Goal: Information Seeking & Learning: Learn about a topic

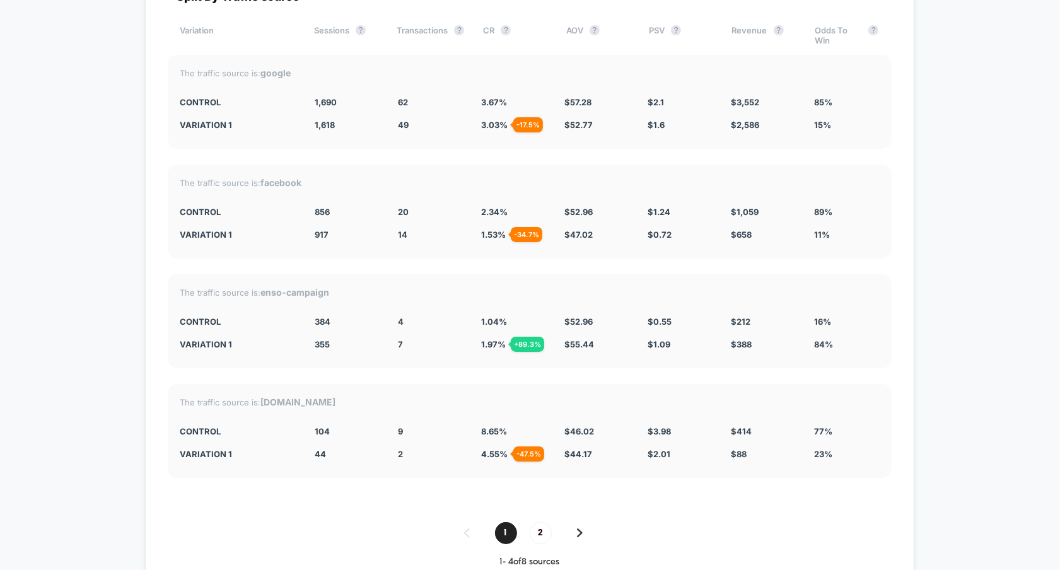
scroll to position [4527, 0]
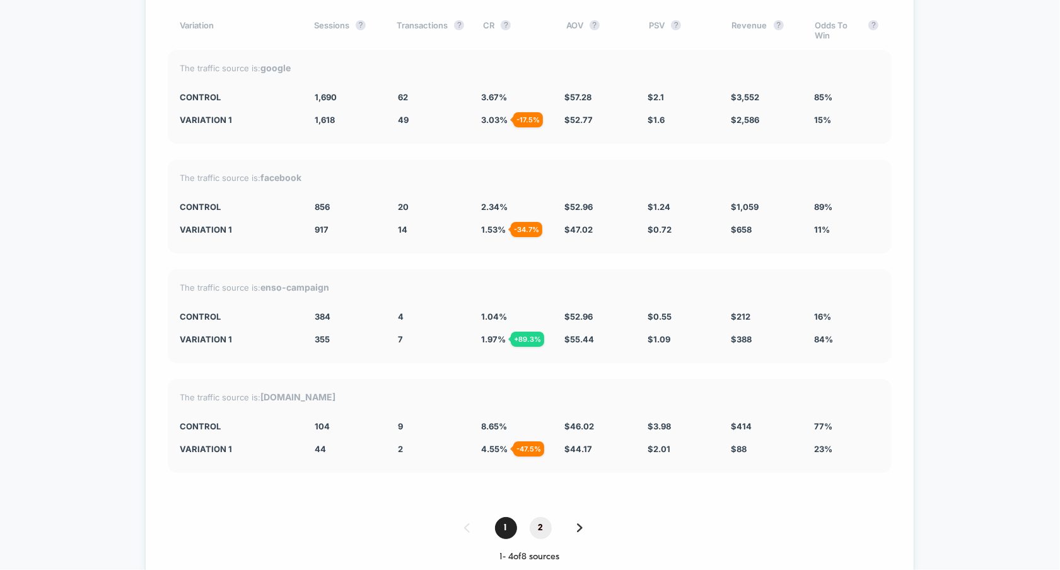
click at [544, 517] on span "2" at bounding box center [541, 528] width 22 height 22
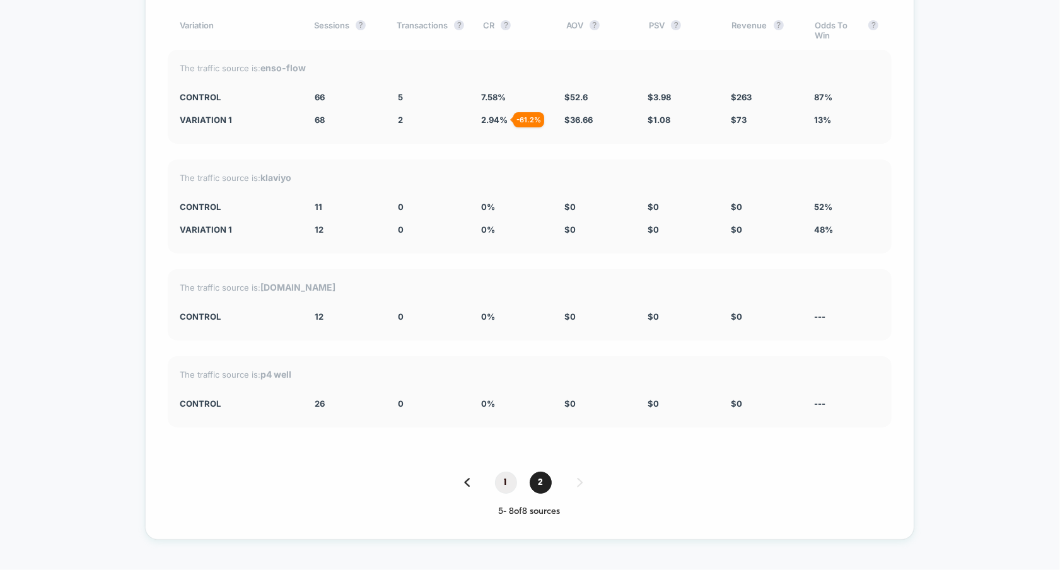
click at [509, 472] on span "1" at bounding box center [506, 483] width 22 height 22
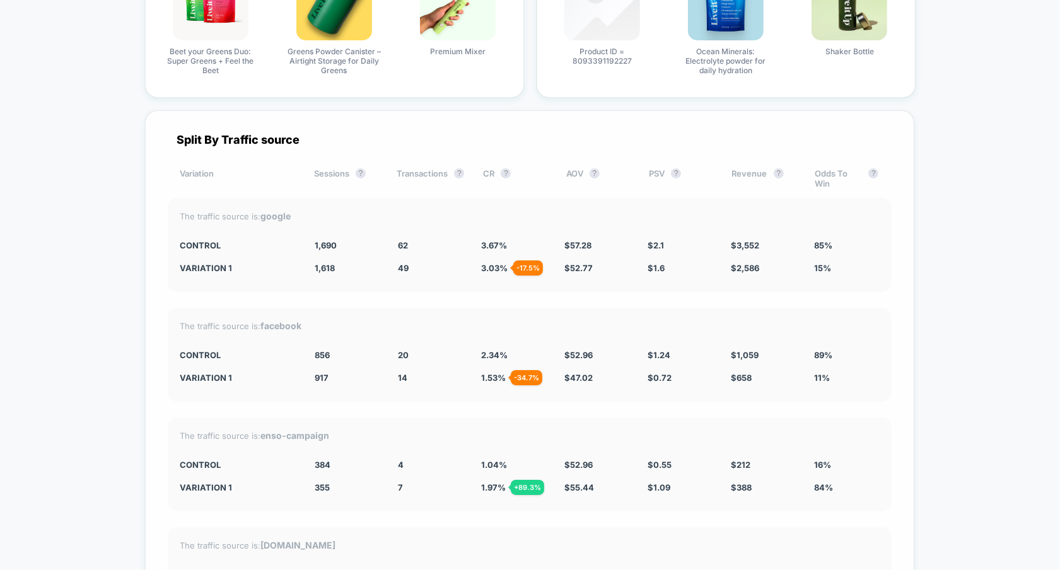
scroll to position [4377, 0]
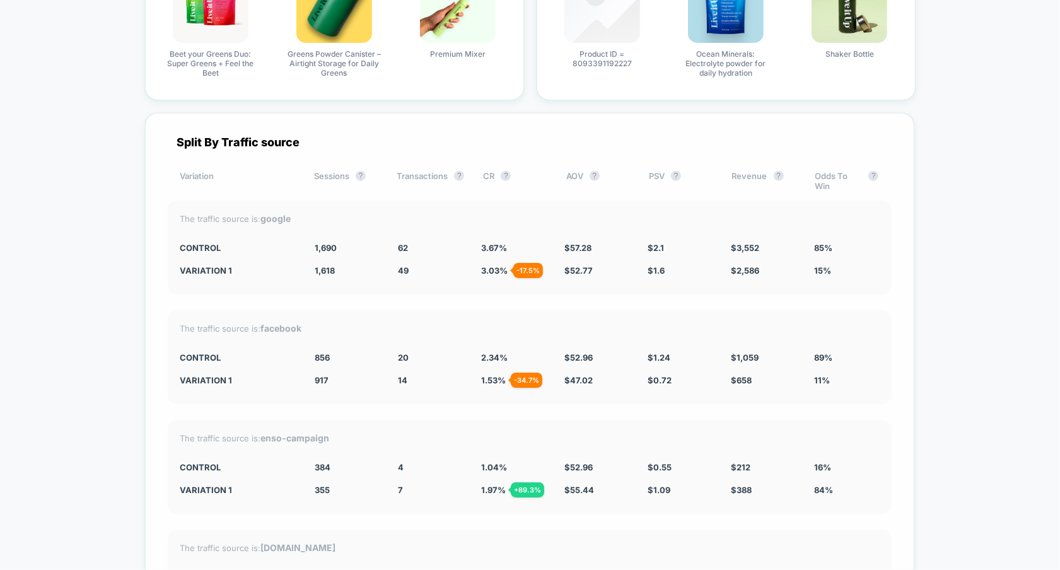
click at [531, 296] on div "Split By Traffic source Variation Sessions ? Transactions ? CR ? AOV ? PSV ? Re…" at bounding box center [529, 424] width 769 height 623
